Goal: Task Accomplishment & Management: Use online tool/utility

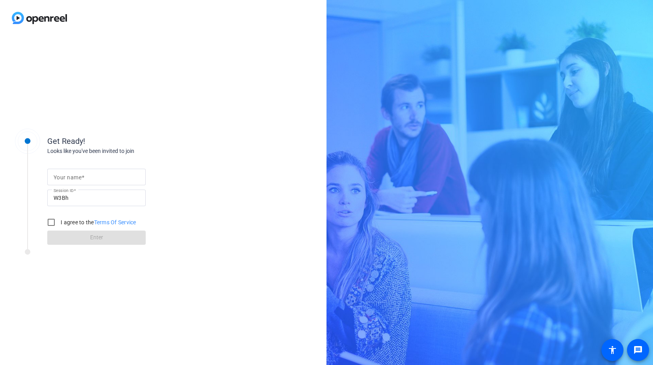
click at [76, 176] on mat-label "Your name" at bounding box center [68, 177] width 28 height 6
click at [76, 176] on input "Your name" at bounding box center [97, 176] width 86 height 9
type input "[PERSON_NAME]"
click at [54, 220] on input "I agree to the Terms Of Service" at bounding box center [51, 222] width 16 height 16
checkbox input "true"
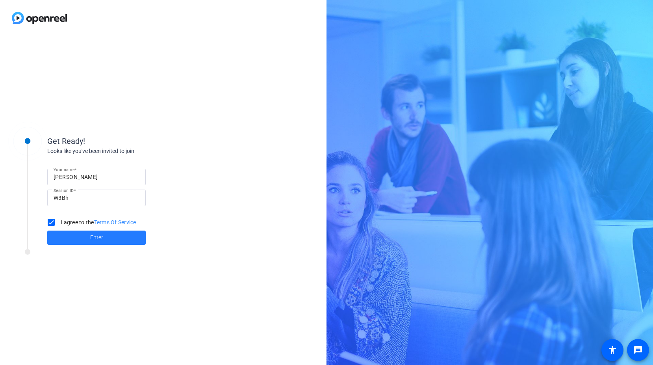
click at [78, 233] on span at bounding box center [96, 237] width 98 height 19
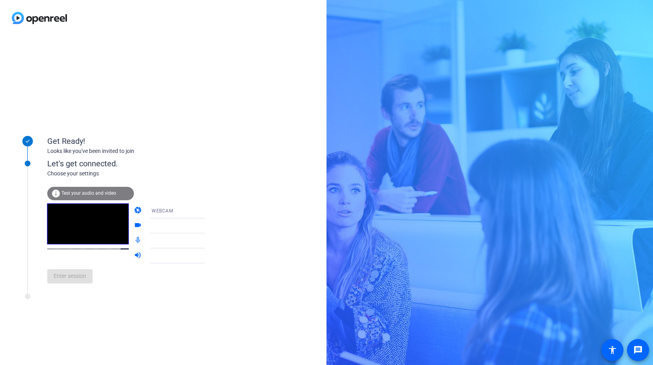
click at [87, 190] on span "Test your audio and video" at bounding box center [88, 193] width 55 height 6
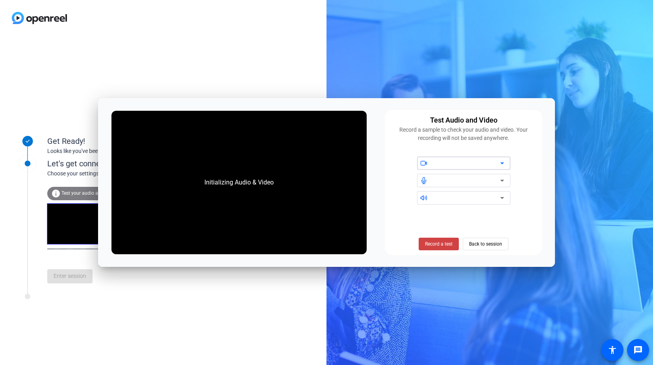
click at [506, 160] on icon at bounding box center [501, 162] width 9 height 9
click at [504, 163] on icon at bounding box center [501, 162] width 9 height 9
click at [502, 162] on icon at bounding box center [501, 162] width 9 height 9
click at [501, 162] on icon at bounding box center [501, 162] width 9 height 9
click at [500, 163] on icon at bounding box center [501, 162] width 9 height 9
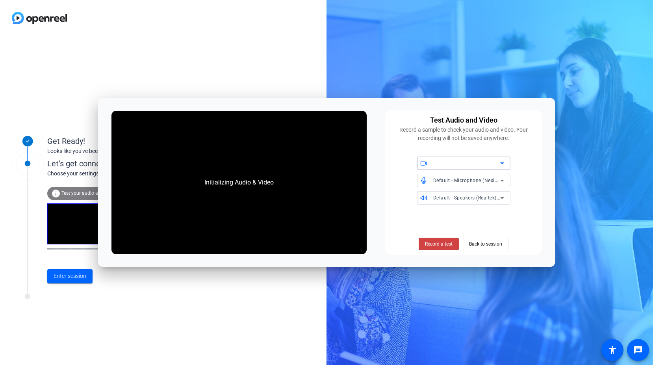
click at [506, 162] on icon at bounding box center [501, 162] width 9 height 9
click at [438, 243] on span "Record a test" at bounding box center [439, 243] width 28 height 7
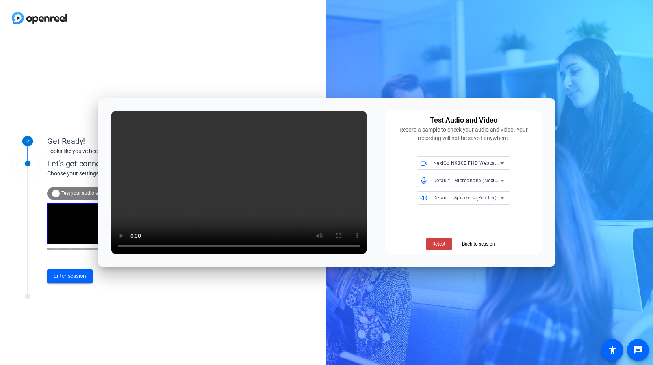
click at [437, 243] on span "Retest" at bounding box center [438, 243] width 13 height 7
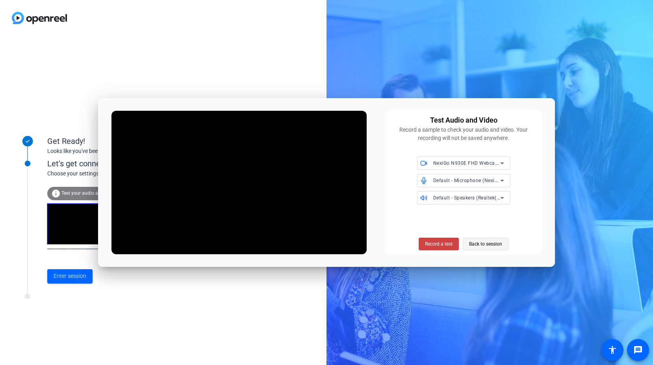
click at [483, 243] on span "Back to session" at bounding box center [485, 243] width 33 height 15
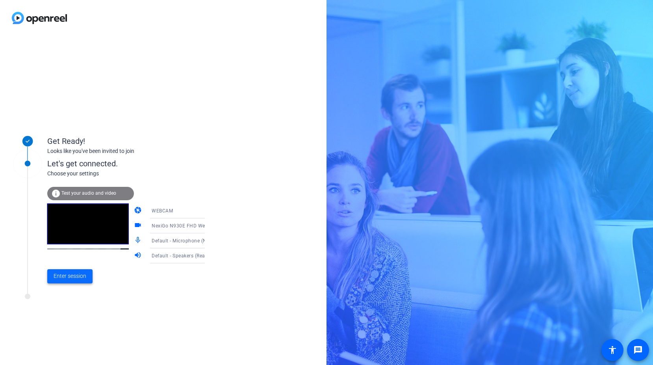
click at [62, 278] on span "Enter session" at bounding box center [70, 276] width 33 height 8
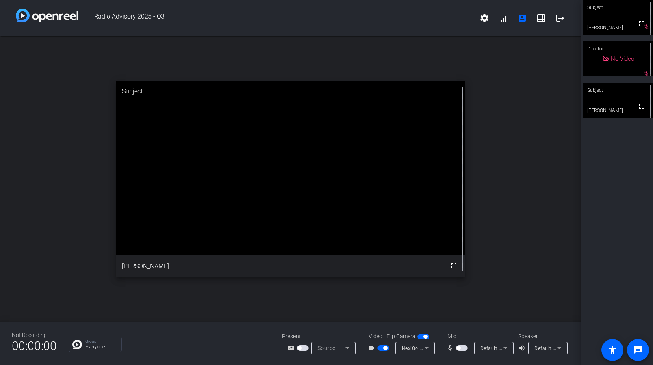
click at [461, 347] on span "button" at bounding box center [462, 348] width 12 height 6
click at [457, 348] on span "button" at bounding box center [462, 348] width 12 height 6
click at [507, 347] on icon at bounding box center [505, 347] width 9 height 9
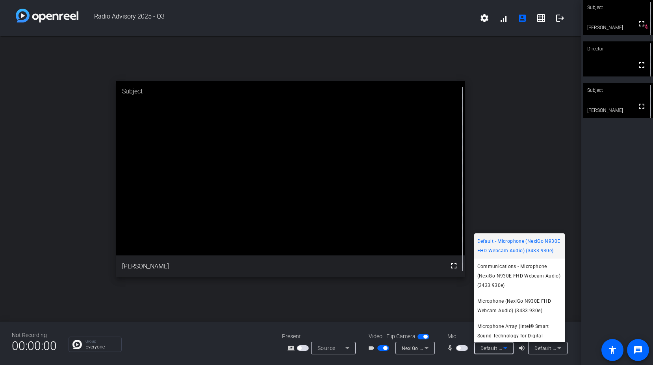
click at [463, 347] on div at bounding box center [326, 182] width 653 height 365
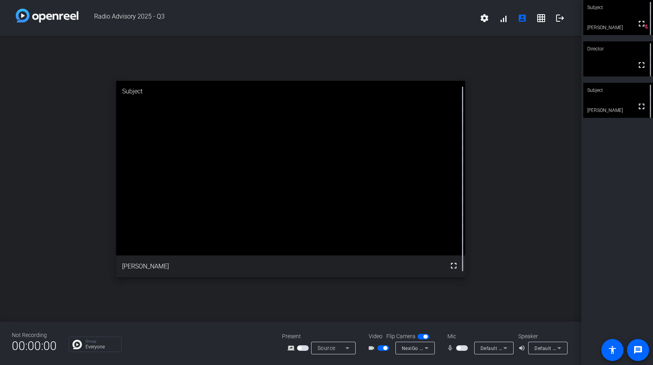
click at [463, 347] on span "button" at bounding box center [462, 348] width 12 height 6
click at [507, 349] on icon at bounding box center [505, 347] width 9 height 9
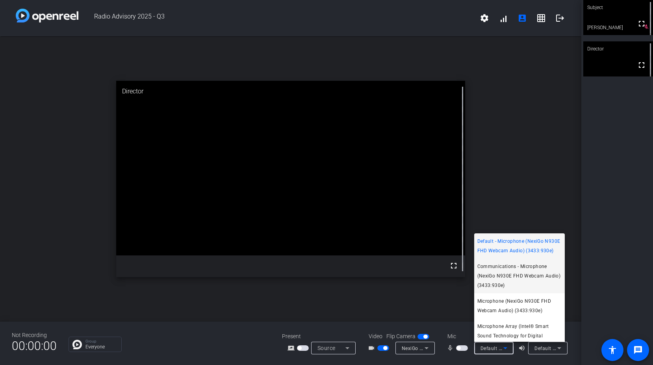
scroll to position [21, 0]
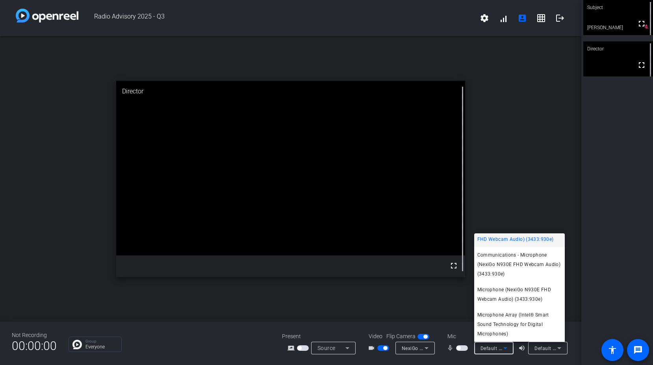
click at [466, 348] on div at bounding box center [326, 182] width 653 height 365
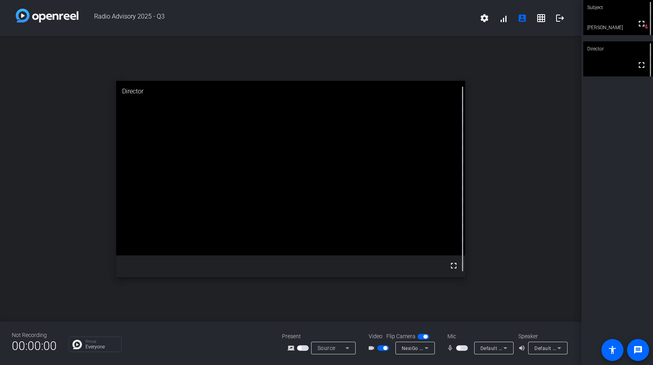
click at [464, 348] on span "button" at bounding box center [462, 348] width 12 height 6
click at [492, 351] on div "Default - Microphone (NexiGo N930E FHD Webcam Audio) (3433:930e)" at bounding box center [492, 348] width 23 height 10
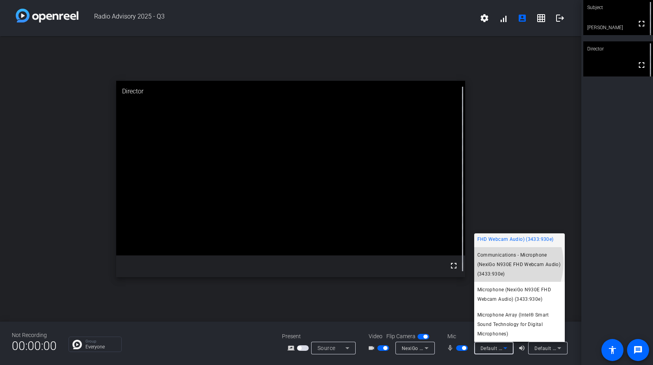
click at [502, 263] on span "Communications - Microphone (NexiGo N930E FHD Webcam Audio) (3433:930e)" at bounding box center [519, 264] width 84 height 28
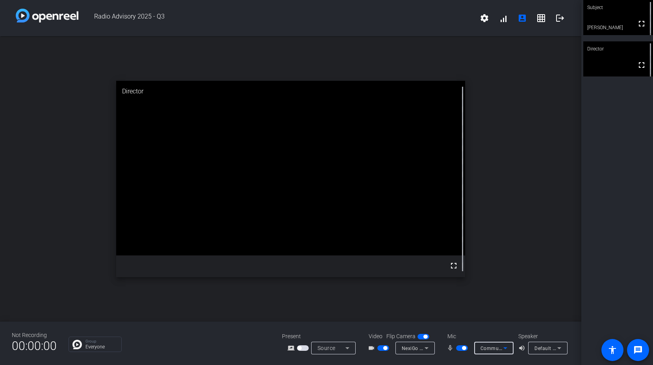
click at [503, 348] on icon at bounding box center [505, 347] width 9 height 9
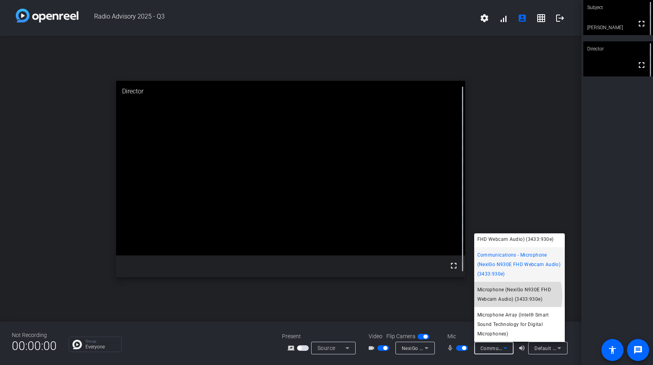
click at [507, 295] on span "Microphone (NexiGo N930E FHD Webcam Audio) (3433:930e)" at bounding box center [519, 294] width 84 height 19
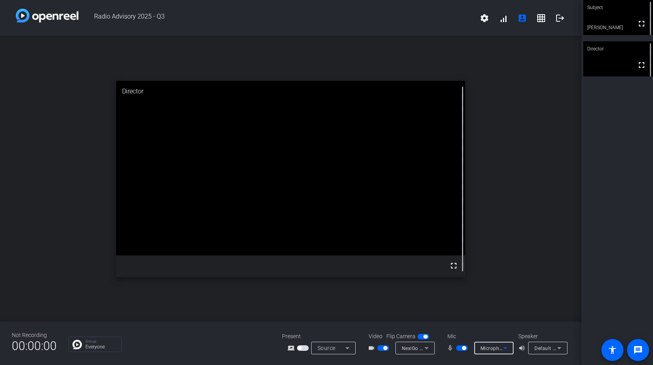
click at [503, 343] on icon at bounding box center [505, 347] width 9 height 9
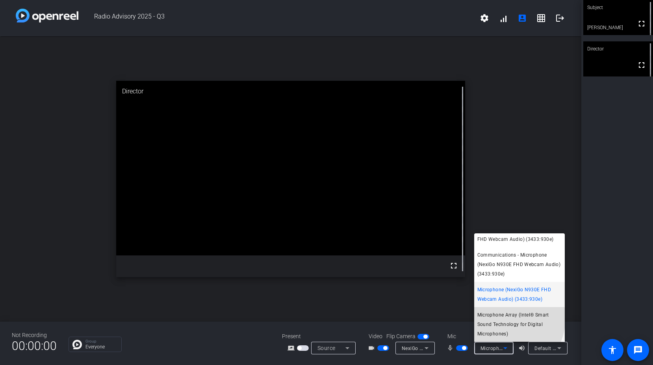
click at [504, 318] on span "Microphone Array (Intel® Smart Sound Technology for Digital Microphones)" at bounding box center [519, 324] width 84 height 28
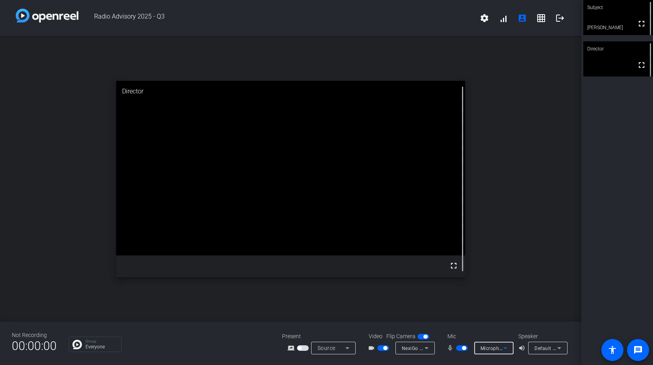
click at [490, 349] on span "Microphone Array (Intel® Smart Sound Technology for Digital Microphones)" at bounding box center [568, 348] width 174 height 6
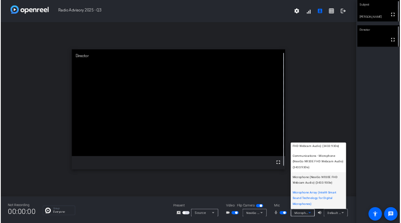
scroll to position [0, 0]
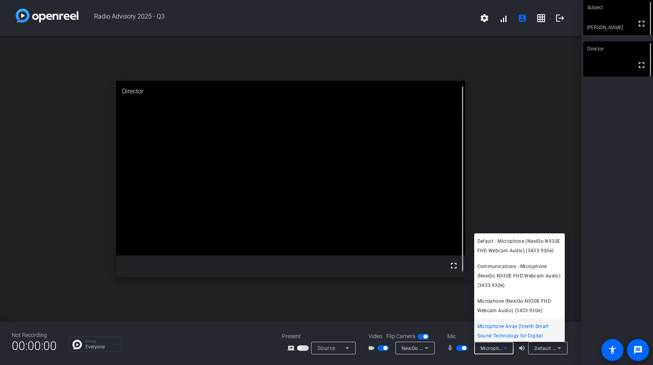
click at [625, 291] on div at bounding box center [326, 182] width 653 height 365
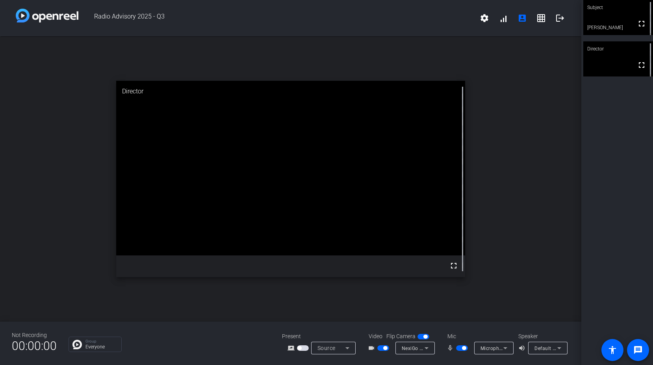
click at [565, 349] on div "Default - Speakers (Realtek(R) Audio)" at bounding box center [547, 347] width 39 height 13
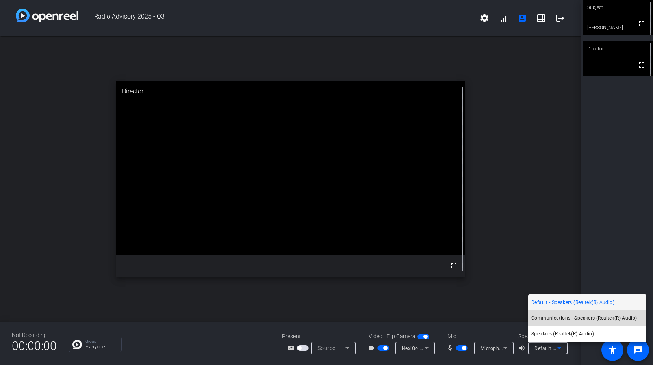
click at [562, 321] on span "Communications - Speakers (Realtek(R) Audio)" at bounding box center [584, 317] width 106 height 9
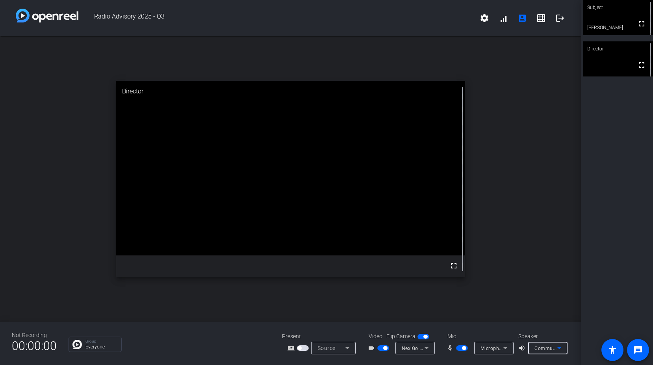
click at [558, 350] on icon at bounding box center [559, 347] width 9 height 9
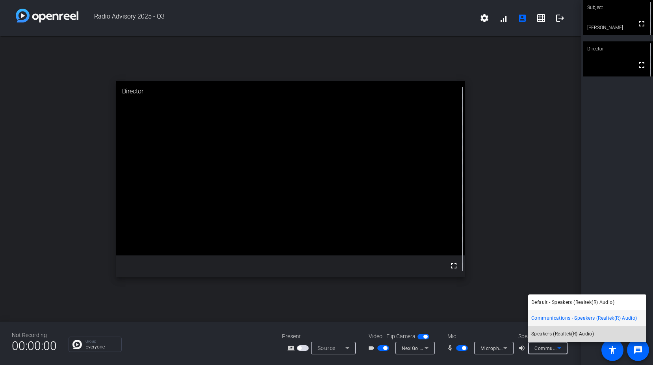
click at [549, 331] on span "Speakers (Realtek(R) Audio)" at bounding box center [562, 333] width 63 height 9
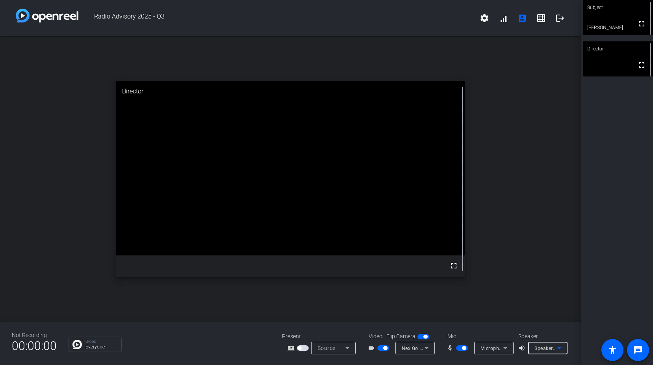
click at [554, 346] on span "Speakers (Realtek(R) Audio)" at bounding box center [566, 348] width 64 height 6
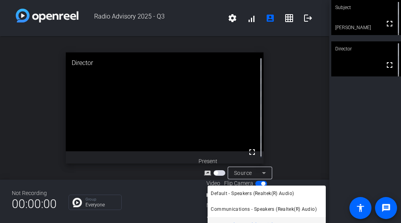
click at [314, 76] on div at bounding box center [200, 111] width 401 height 223
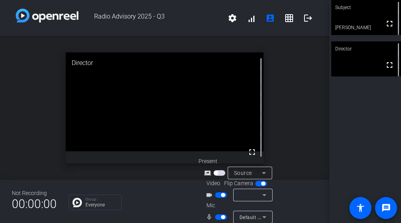
click at [263, 197] on icon at bounding box center [264, 194] width 9 height 9
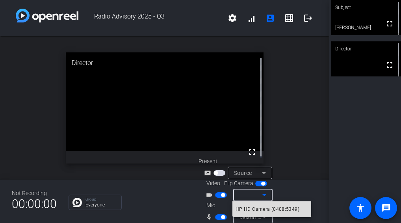
click at [261, 210] on span "HP HD Camera (0408:5349)" at bounding box center [268, 208] width 64 height 9
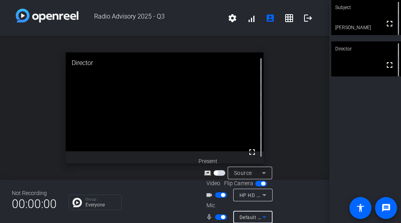
click at [265, 217] on icon at bounding box center [264, 217] width 4 height 2
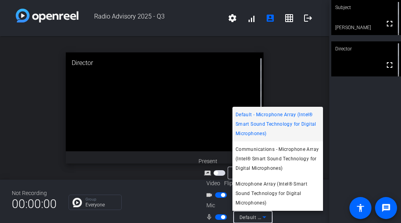
click at [291, 87] on div at bounding box center [200, 111] width 401 height 223
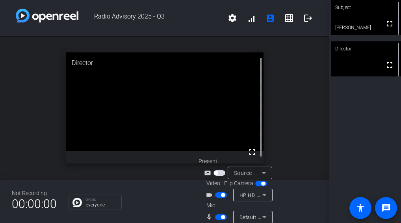
click at [255, 216] on span "Default - Microphone Array (Intel® Smart Sound Technology for Digital Microphon…" at bounding box center [336, 217] width 195 height 6
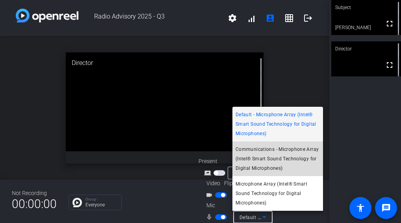
click at [267, 144] on mat-option "Communications - Microphone Array (Intel® Smart Sound Technology for Digital Mi…" at bounding box center [277, 158] width 91 height 35
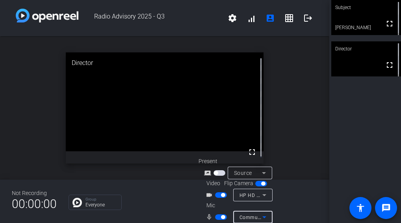
click at [250, 215] on span "Communications - Microphone Array (Intel® Smart Sound Technology for Digital Mi…" at bounding box center [348, 217] width 219 height 6
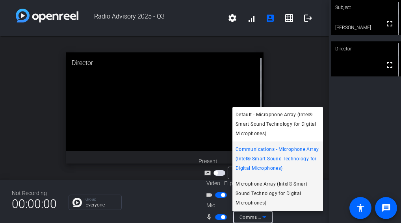
click at [284, 192] on span "Microphone Array (Intel® Smart Sound Technology for Digital Microphones)" at bounding box center [278, 193] width 84 height 28
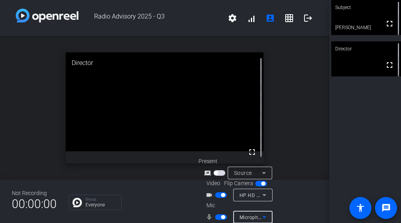
click at [262, 218] on icon at bounding box center [264, 216] width 9 height 9
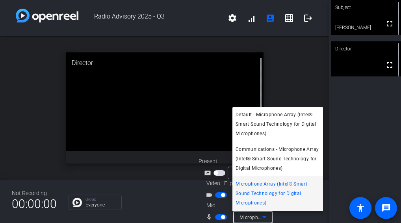
click at [293, 55] on div at bounding box center [200, 111] width 401 height 223
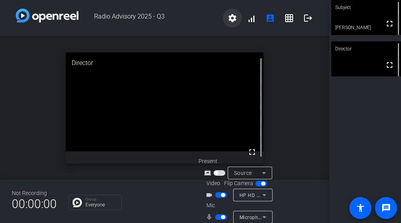
click at [223, 19] on span at bounding box center [232, 18] width 19 height 19
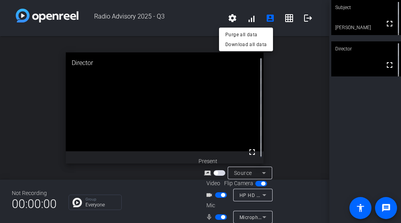
click at [247, 17] on div at bounding box center [200, 111] width 401 height 223
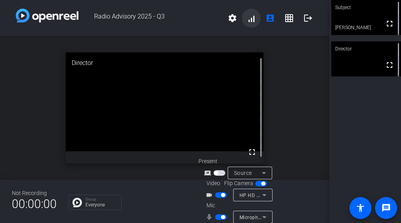
click at [248, 20] on span at bounding box center [251, 18] width 19 height 19
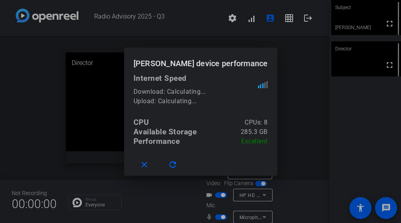
click at [266, 17] on div at bounding box center [200, 111] width 401 height 223
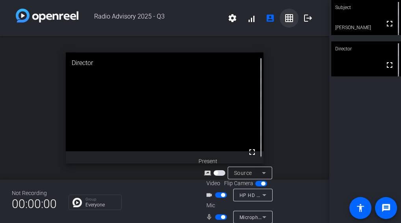
click at [290, 21] on span at bounding box center [289, 18] width 19 height 19
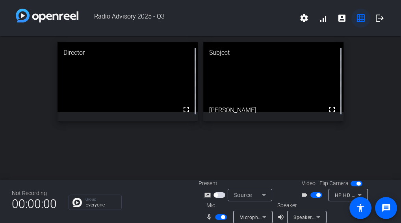
click at [356, 18] on mat-icon "grid_on" at bounding box center [360, 17] width 9 height 9
click at [343, 17] on span at bounding box center [341, 18] width 19 height 19
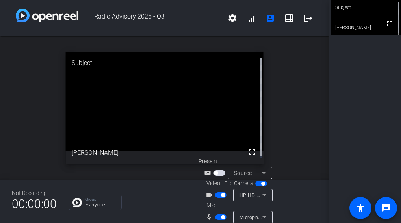
click at [265, 173] on icon at bounding box center [263, 172] width 9 height 9
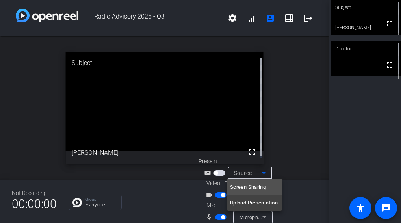
click at [304, 155] on div at bounding box center [200, 111] width 401 height 223
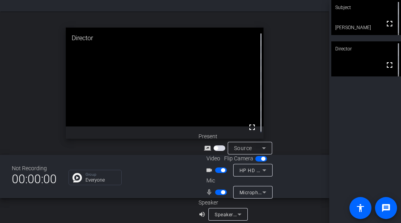
scroll to position [31, 0]
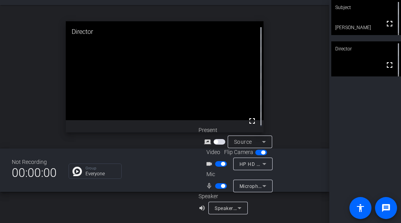
click at [231, 207] on span "Speakers (Realtek(R) Audio)" at bounding box center [247, 208] width 64 height 6
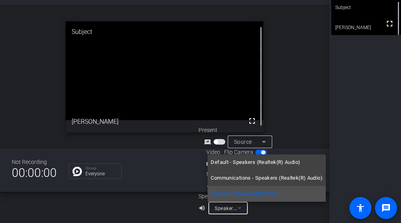
click at [283, 212] on div at bounding box center [200, 111] width 401 height 223
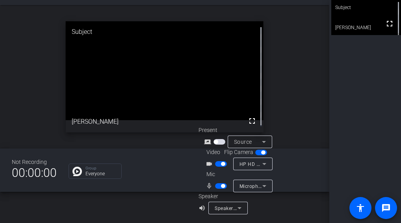
click at [238, 202] on div "Speakers (Realtek(R) Audio)" at bounding box center [228, 208] width 27 height 13
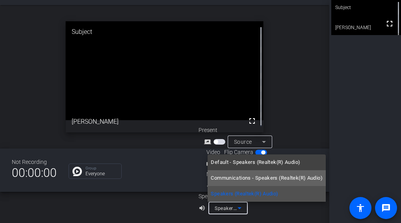
click at [246, 179] on span "Communications - Speakers (Realtek(R) Audio)" at bounding box center [267, 177] width 112 height 9
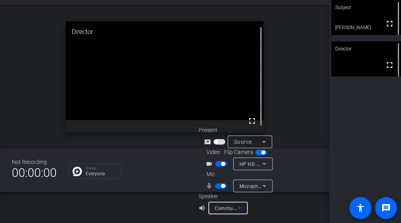
click at [225, 210] on span "Communications - Speakers (Realtek(R) Audio)" at bounding box center [269, 208] width 108 height 6
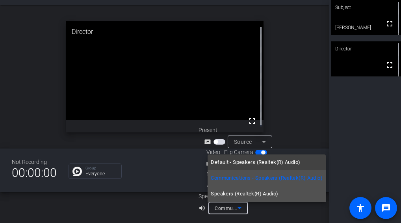
click at [234, 193] on span "Speakers (Realtek(R) Audio)" at bounding box center [244, 193] width 67 height 9
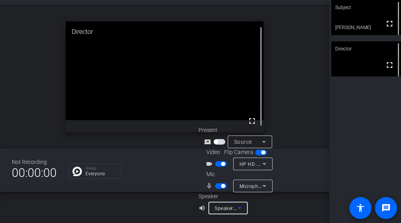
click at [225, 210] on span "Speakers (Realtek(R) Audio)" at bounding box center [247, 208] width 64 height 6
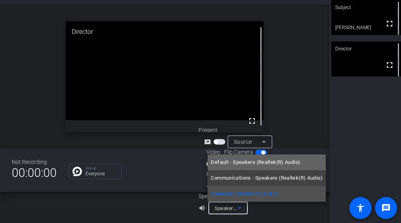
click at [221, 162] on span "Default - Speakers (Realtek(R) Audio)" at bounding box center [255, 162] width 89 height 9
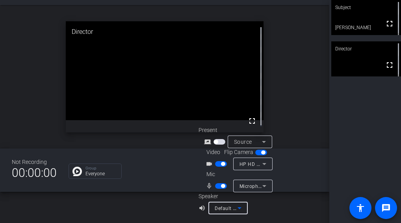
click at [226, 207] on span "Default - Speakers (Realtek(R) Audio)" at bounding box center [257, 208] width 85 height 6
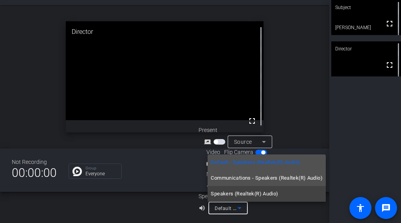
click at [220, 174] on span "Communications - Speakers (Realtek(R) Audio)" at bounding box center [267, 177] width 112 height 9
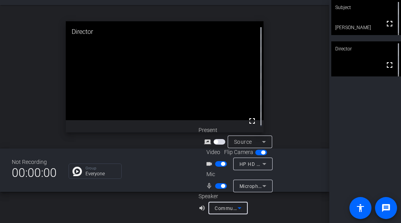
click at [232, 207] on span "Communications - Speakers (Realtek(R) Audio)" at bounding box center [269, 208] width 108 height 6
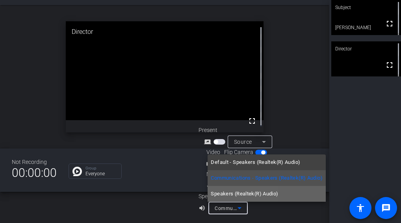
click at [235, 195] on span "Speakers (Realtek(R) Audio)" at bounding box center [244, 193] width 67 height 9
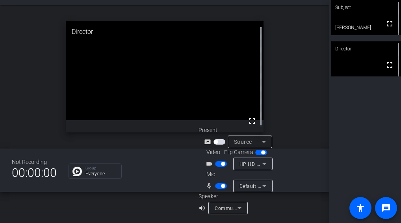
click at [282, 85] on div "open_in_new Director fullscreen" at bounding box center [164, 76] width 329 height 143
click at [301, 41] on div "open_in_new Director fullscreen" at bounding box center [164, 76] width 329 height 143
click at [225, 207] on span "Default - Speakers (Realtek(R) Audio)" at bounding box center [257, 208] width 85 height 6
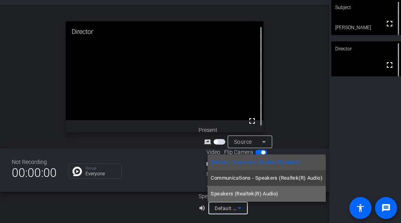
click at [234, 191] on span "Speakers (Realtek(R) Audio)" at bounding box center [244, 193] width 67 height 9
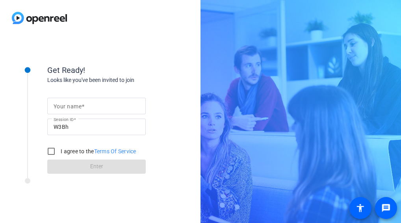
click at [84, 106] on span at bounding box center [83, 106] width 3 height 6
click at [84, 106] on input "Your name" at bounding box center [97, 105] width 86 height 9
type input "[PERSON_NAME]"
click at [50, 146] on input "I agree to the Terms Of Service" at bounding box center [51, 151] width 16 height 16
checkbox input "true"
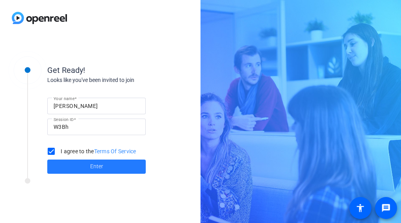
click at [67, 163] on span at bounding box center [96, 166] width 98 height 19
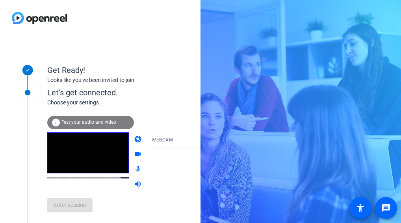
click at [156, 139] on span "WEBCAM" at bounding box center [162, 140] width 21 height 6
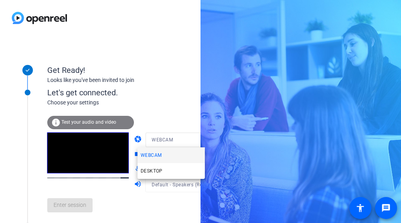
click at [76, 121] on div at bounding box center [200, 111] width 401 height 223
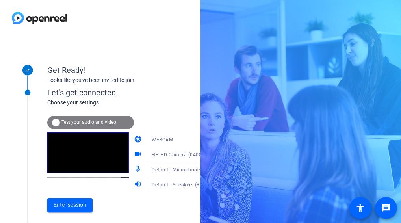
click at [154, 185] on span "Default - Speakers (Realtek(R) Audio)" at bounding box center [194, 184] width 85 height 6
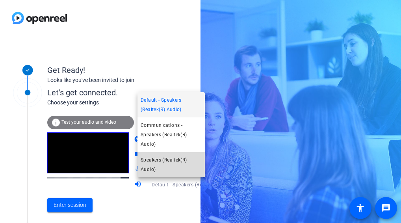
click at [152, 166] on span "Speakers (Realtek(R) Audio)" at bounding box center [171, 164] width 61 height 19
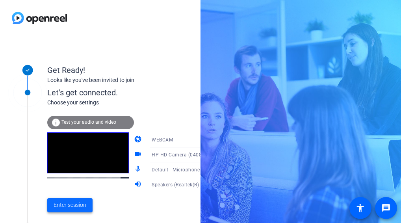
click at [73, 207] on span "Enter session" at bounding box center [70, 205] width 33 height 8
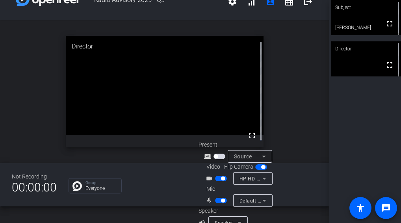
scroll to position [31, 0]
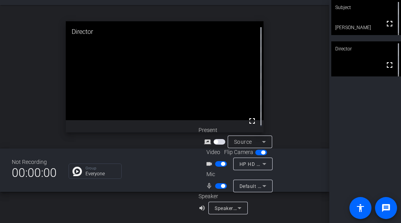
click at [258, 190] on div "Default - Microphone Array (Intel® Smart Sound Technology for Digital Microphon…" at bounding box center [250, 186] width 23 height 10
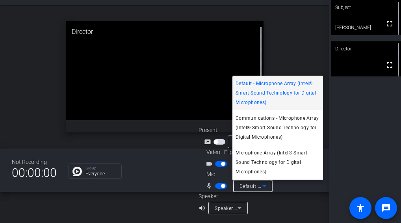
click at [284, 211] on div at bounding box center [200, 111] width 401 height 223
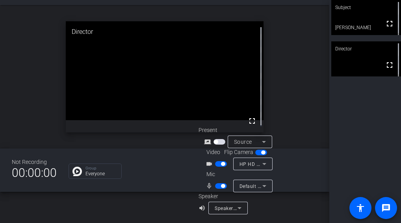
click at [20, 120] on div "open_in_new Director fullscreen" at bounding box center [164, 76] width 329 height 143
